Goal: Check status: Check status

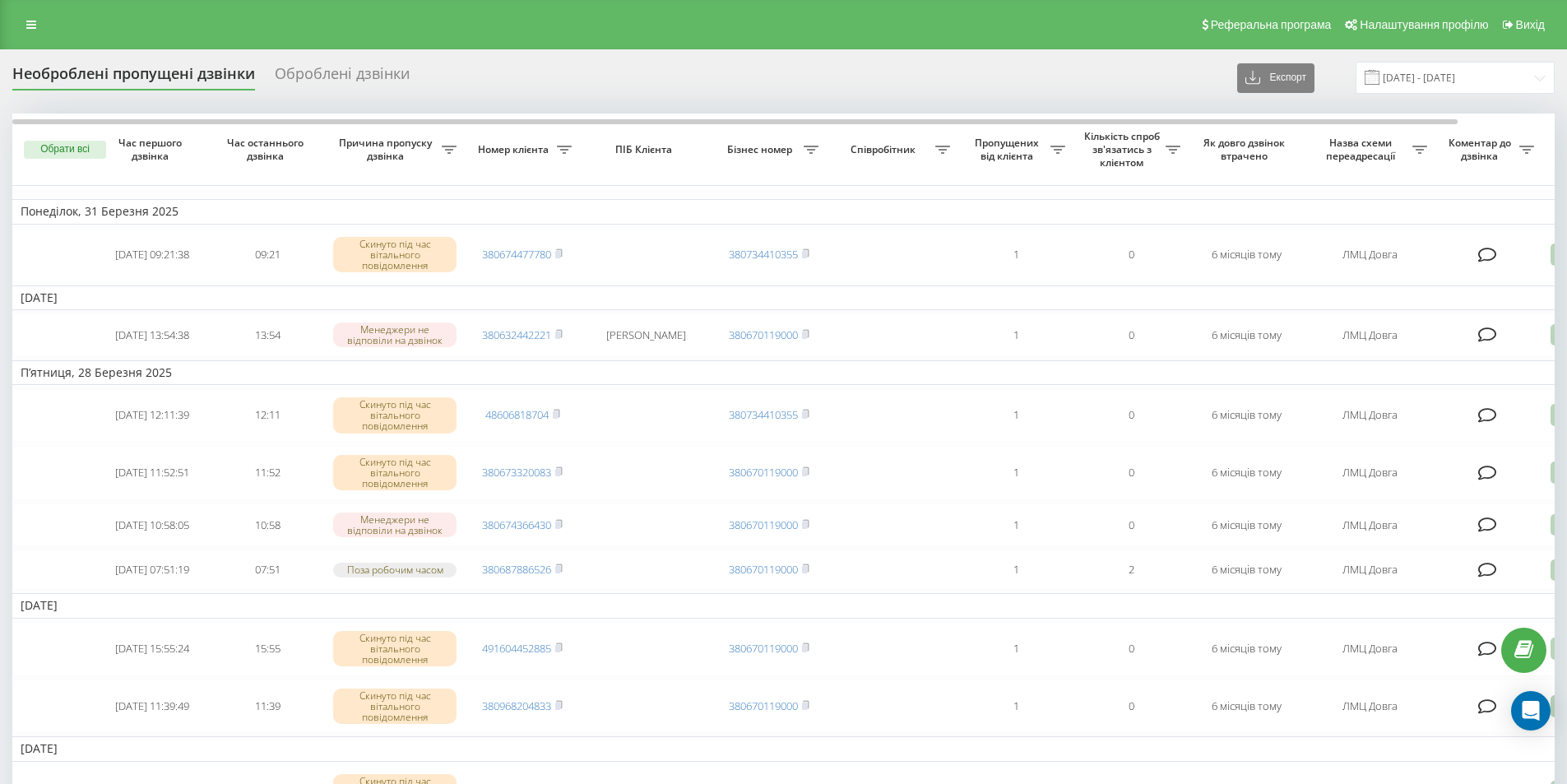
click at [318, 75] on div "Оброблені дзвінки" at bounding box center [341, 78] width 135 height 25
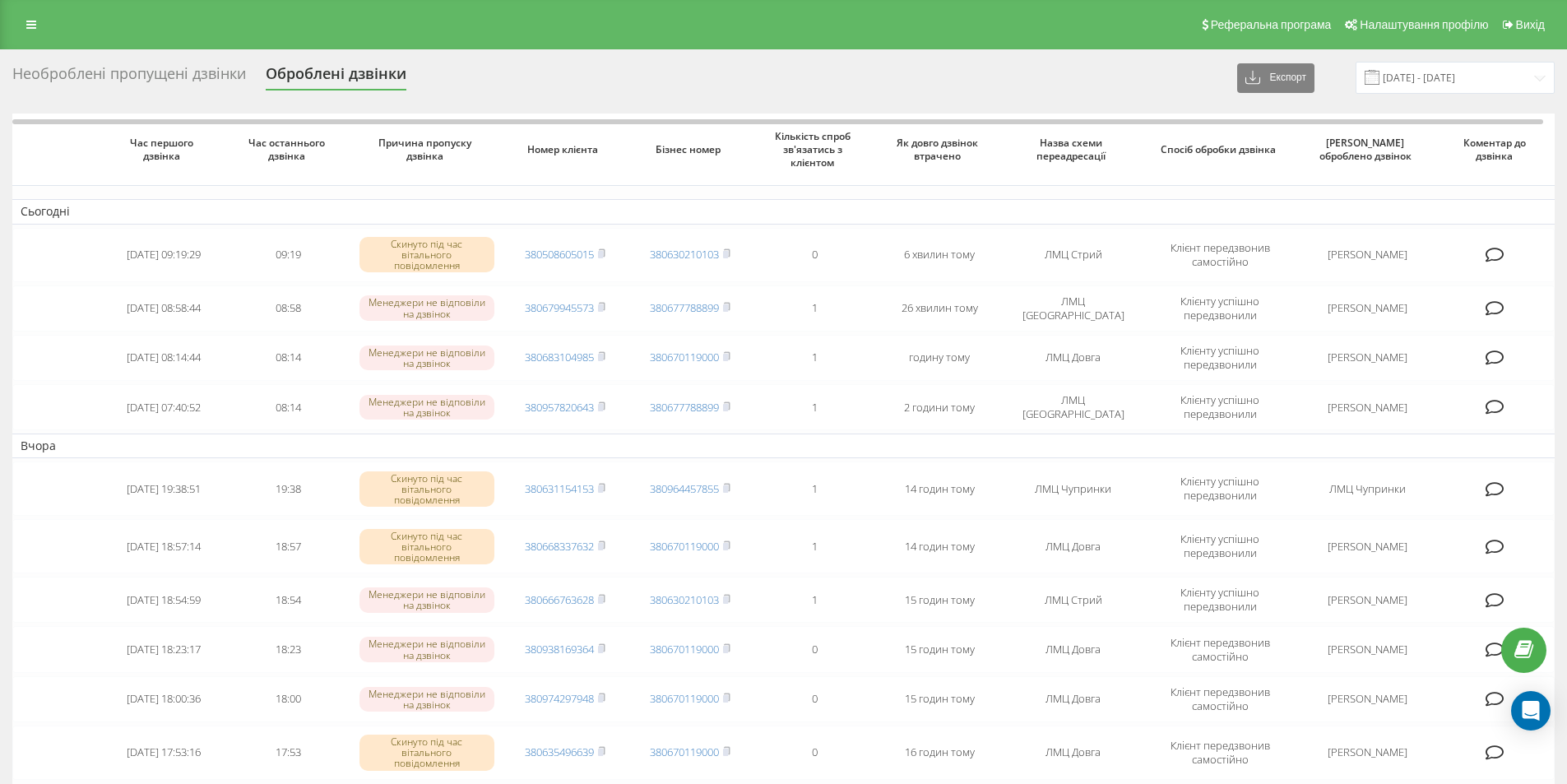
click at [181, 80] on div "Необроблені пропущені дзвінки" at bounding box center [130, 78] width 234 height 25
click at [181, 69] on div "Необроблені пропущені дзвінки" at bounding box center [130, 78] width 234 height 25
